Goal: Task Accomplishment & Management: Manage account settings

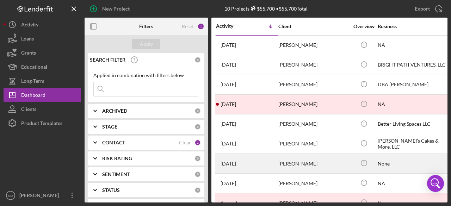
click at [304, 161] on div "[PERSON_NAME]" at bounding box center [314, 163] width 71 height 19
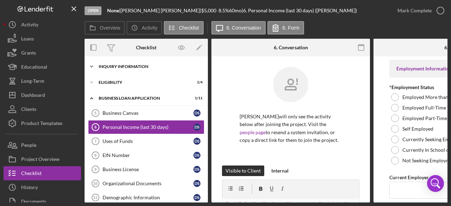
click at [137, 65] on div "INQUIRY INFORMATION" at bounding box center [149, 67] width 100 height 4
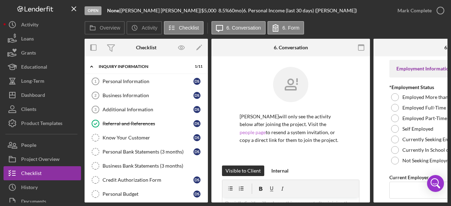
click at [266, 129] on link "people page" at bounding box center [253, 132] width 26 height 6
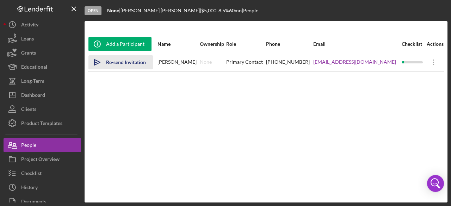
click at [140, 63] on div "Re-send Invitation" at bounding box center [126, 62] width 40 height 14
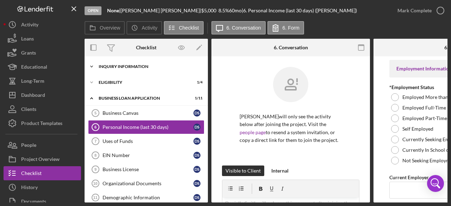
click at [92, 66] on icon "Icon/Expander" at bounding box center [92, 67] width 14 height 14
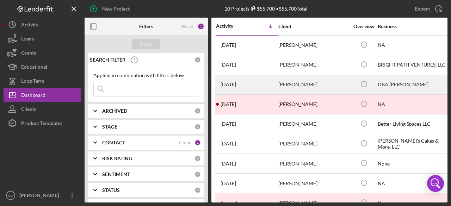
scroll to position [35, 0]
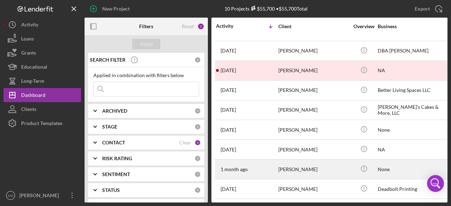
click at [298, 169] on div "[PERSON_NAME]" at bounding box center [314, 169] width 71 height 19
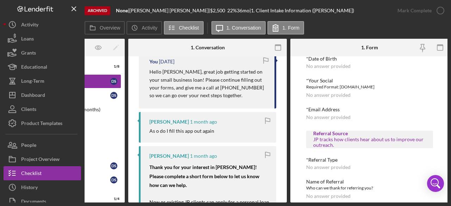
scroll to position [326, 0]
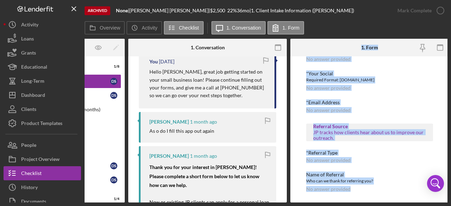
drag, startPoint x: 344, startPoint y: 204, endPoint x: 266, endPoint y: 205, distance: 77.9
click at [266, 205] on div "Archived None | Danielle Smith | $2,500 22 % 36 mo | 1. Client Intake Informati…" at bounding box center [225, 103] width 451 height 206
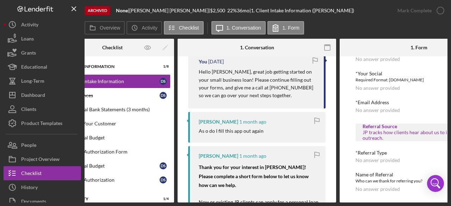
scroll to position [0, 0]
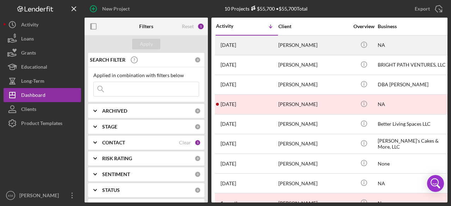
click at [295, 43] on div "[PERSON_NAME]" at bounding box center [314, 45] width 71 height 19
